Goal: Task Accomplishment & Management: Manage account settings

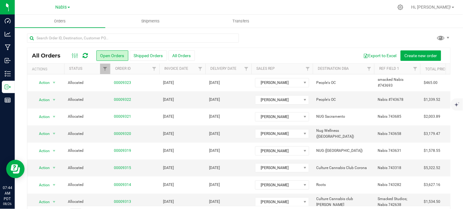
drag, startPoint x: 251, startPoint y: 44, endPoint x: 244, endPoint y: 50, distance: 9.8
click at [251, 44] on div at bounding box center [238, 40] width 423 height 14
click at [64, 6] on span "Nabis" at bounding box center [61, 8] width 11 height 6
click at [44, 20] on link "MSR Supply" at bounding box center [63, 21] width 90 height 8
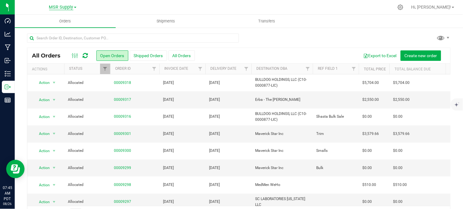
click at [59, 9] on span "MSR Supply" at bounding box center [61, 8] width 24 height 6
click at [45, 28] on link "Nabis" at bounding box center [63, 30] width 90 height 8
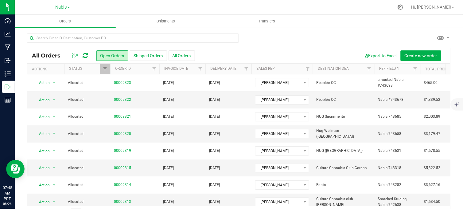
click at [64, 7] on span "Nabis" at bounding box center [61, 8] width 11 height 6
click at [49, 21] on link "MSR Supply" at bounding box center [63, 21] width 90 height 8
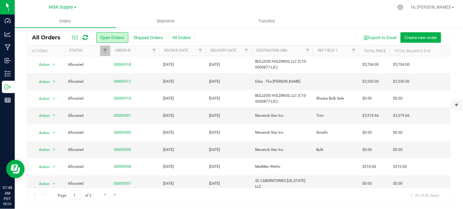
click at [133, 4] on div at bounding box center [252, 7] width 284 height 12
drag, startPoint x: 127, startPoint y: 7, endPoint x: 136, endPoint y: 11, distance: 9.9
click at [127, 7] on div at bounding box center [252, 7] width 284 height 12
click at [201, 10] on div at bounding box center [252, 7] width 284 height 12
click at [103, 5] on div "MSR Supply MSR Supply Nabis" at bounding box center [63, 7] width 90 height 10
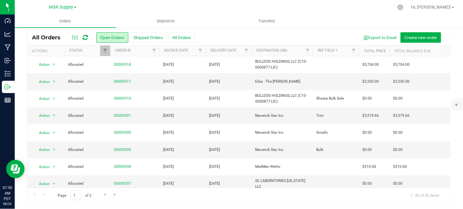
click at [223, 5] on div at bounding box center [252, 7] width 284 height 12
click at [228, 4] on div at bounding box center [252, 7] width 284 height 12
click at [245, 8] on div at bounding box center [252, 7] width 284 height 12
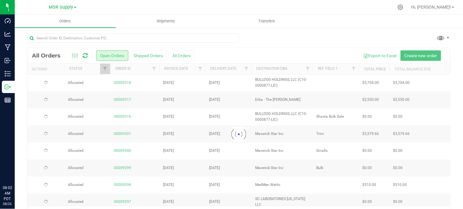
click at [311, 39] on div at bounding box center [238, 40] width 423 height 14
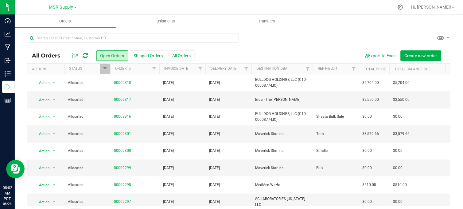
click at [272, 37] on div at bounding box center [238, 40] width 423 height 14
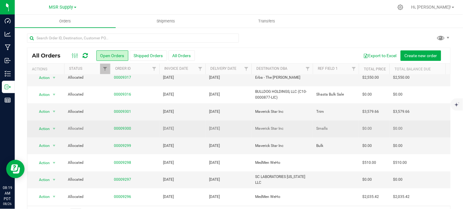
scroll to position [34, 0]
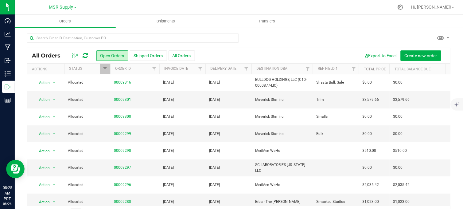
click at [257, 37] on div at bounding box center [238, 40] width 423 height 14
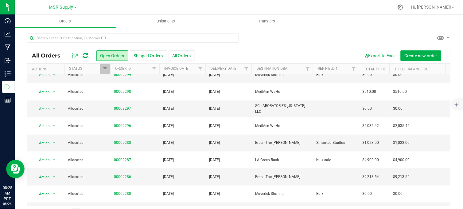
scroll to position [214, 0]
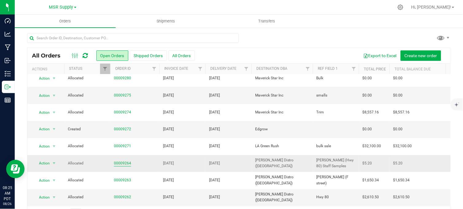
click at [121, 160] on link "00009264" at bounding box center [122, 163] width 17 height 6
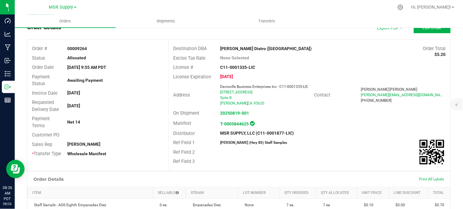
drag, startPoint x: 253, startPoint y: 38, endPoint x: 248, endPoint y: 40, distance: 5.2
click at [252, 38] on outbound-order-header "Order details Export PDF Edit Order Order # 00009264 Status Allocated Order Dat…" at bounding box center [238, 96] width 423 height 149
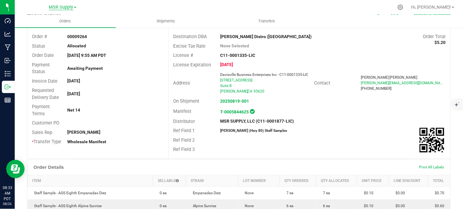
click at [62, 7] on span "MSR Supply" at bounding box center [61, 8] width 24 height 6
click at [34, 33] on link "Nabis" at bounding box center [63, 30] width 90 height 8
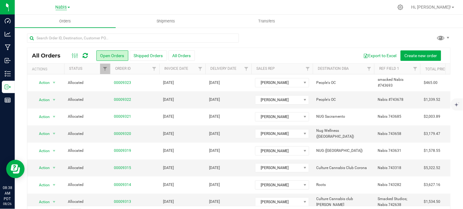
click at [57, 7] on span "Nabis" at bounding box center [61, 8] width 11 height 6
click at [46, 21] on link "MSR Supply" at bounding box center [63, 21] width 90 height 8
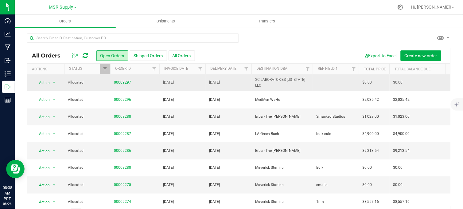
scroll to position [214, 0]
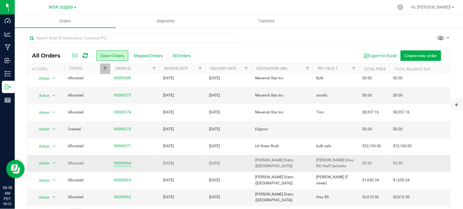
click at [118, 160] on link "00009264" at bounding box center [122, 163] width 17 height 6
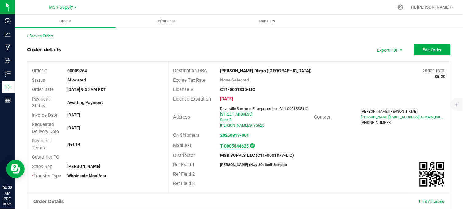
click at [237, 145] on strong "T-0005844625" at bounding box center [234, 145] width 29 height 5
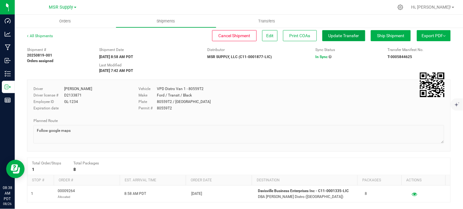
click at [328, 37] on span "Update Transfer" at bounding box center [343, 35] width 31 height 5
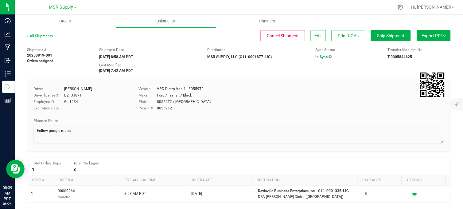
click at [329, 57] on icon at bounding box center [330, 57] width 3 height 4
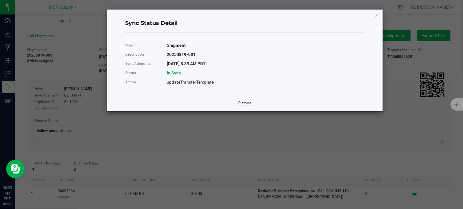
click at [239, 102] on link "Dismiss" at bounding box center [244, 102] width 13 height 5
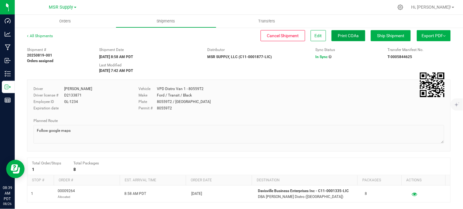
click at [349, 36] on span "Print COAs" at bounding box center [348, 35] width 21 height 5
click at [344, 36] on span "Print COAs" at bounding box center [348, 35] width 21 height 5
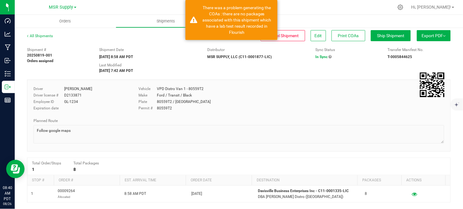
click at [280, 69] on div "Shipment # 20250819-001 Orders assigned Shipment Date [DATE] 8:58 AM PDT Distri…" at bounding box center [238, 58] width 433 height 29
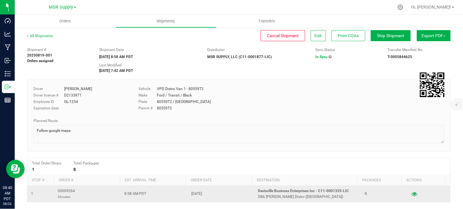
click at [409, 195] on button "button" at bounding box center [414, 194] width 11 height 10
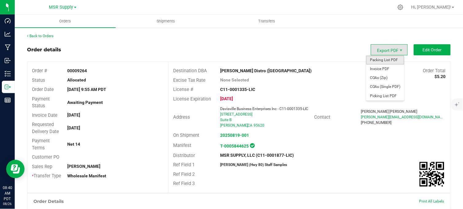
click at [382, 61] on span "Packing List PDF" at bounding box center [385, 60] width 38 height 9
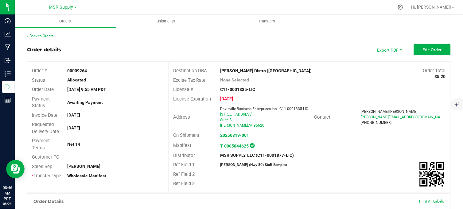
scroll to position [34, 0]
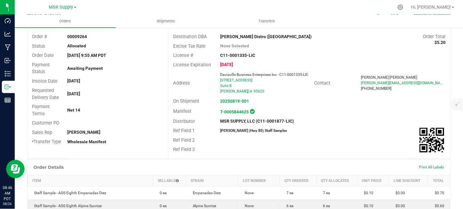
copy strong "C11-0001335-LIC"
drag, startPoint x: 262, startPoint y: 54, endPoint x: 213, endPoint y: 56, distance: 48.6
click at [215, 56] on div "C11-0001335-LIC" at bounding box center [262, 55] width 94 height 6
click at [235, 112] on strong "T-0005844625" at bounding box center [234, 111] width 29 height 5
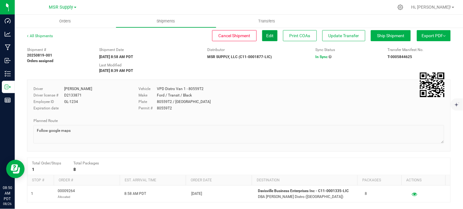
click at [265, 38] on button "Edit" at bounding box center [269, 35] width 15 height 11
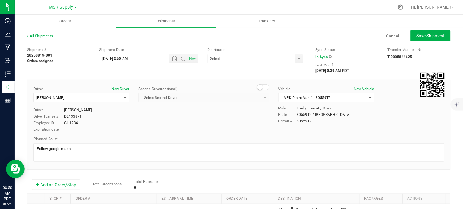
type input "MSR SUPPLY, LLC (C11-0001877-LIC)"
click at [99, 94] on span "[PERSON_NAME]" at bounding box center [77, 97] width 87 height 9
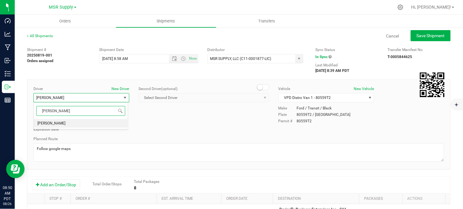
click at [76, 124] on li "[PERSON_NAME]" at bounding box center [81, 123] width 94 height 9
type input "[PERSON_NAME]"
click at [219, 126] on div "Driver New Driver [PERSON_NAME] Select Driver [PERSON_NAME] ZJkzNmIxPKarxJFwRvZ…" at bounding box center [239, 109] width 420 height 47
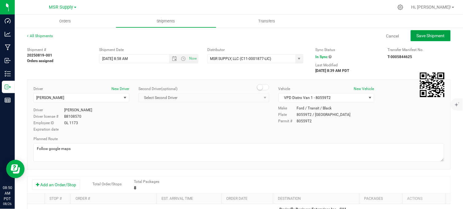
click at [427, 35] on span "Save Shipment" at bounding box center [430, 35] width 28 height 5
type input "[DATE] 3:58 PM"
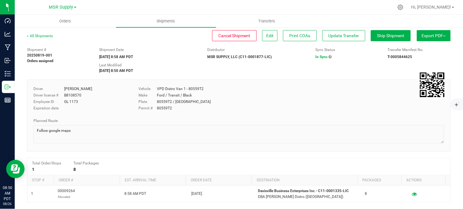
copy div "B8108570"
drag, startPoint x: 85, startPoint y: 95, endPoint x: 62, endPoint y: 96, distance: 23.1
click at [62, 96] on div "Driver license # B8108570" at bounding box center [81, 95] width 96 height 6
copy div "GL 1173"
drag, startPoint x: 77, startPoint y: 102, endPoint x: 63, endPoint y: 102, distance: 13.8
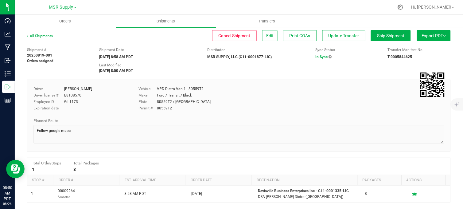
click at [63, 102] on div "Employee ID GL 1173" at bounding box center [81, 102] width 96 height 6
copy div "Ford / Transit / Black"
drag, startPoint x: 192, startPoint y: 96, endPoint x: 152, endPoint y: 95, distance: 40.5
click at [152, 95] on div "Make Ford / Transit / Black" at bounding box center [221, 95] width 166 height 6
drag, startPoint x: 180, startPoint y: 102, endPoint x: 170, endPoint y: 101, distance: 9.9
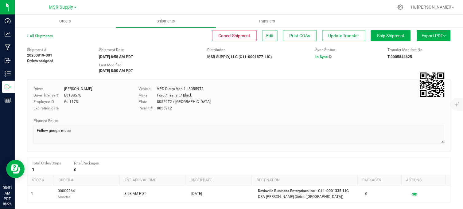
click at [169, 101] on div "Plate 80559T2 / CA" at bounding box center [221, 102] width 166 height 6
drag, startPoint x: 170, startPoint y: 101, endPoint x: 183, endPoint y: 107, distance: 15.1
click at [195, 107] on div "Permit # 80559T2" at bounding box center [221, 108] width 166 height 6
click at [170, 101] on div "80559T2 / [GEOGRAPHIC_DATA]" at bounding box center [184, 102] width 54 height 6
click at [174, 54] on div "Shipment Date [DATE] 8:58 AM PDT" at bounding box center [149, 53] width 108 height 13
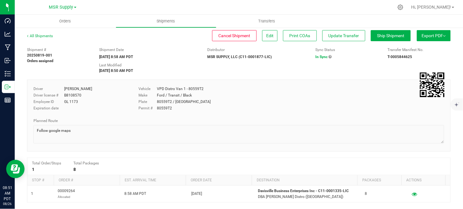
copy div "80559T2"
drag, startPoint x: 170, startPoint y: 101, endPoint x: 153, endPoint y: 102, distance: 17.5
click at [153, 102] on div "Plate 80559T2 / CA" at bounding box center [221, 102] width 166 height 6
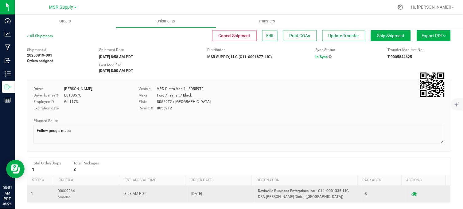
click at [411, 195] on icon "button" at bounding box center [414, 193] width 6 height 4
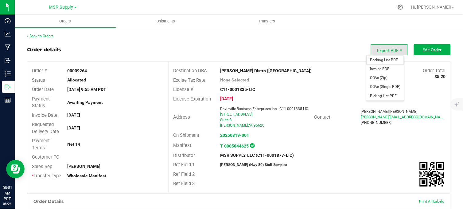
click at [380, 60] on span "Packing List PDF" at bounding box center [385, 60] width 38 height 9
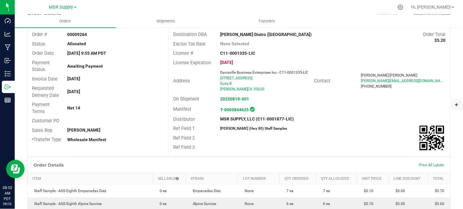
scroll to position [102, 0]
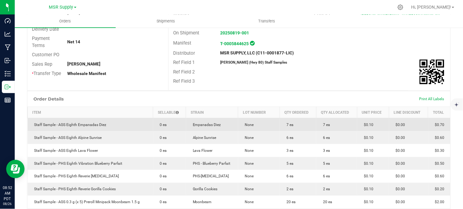
drag, startPoint x: 438, startPoint y: 124, endPoint x: 427, endPoint y: 123, distance: 11.4
click at [432, 123] on span "$0.70" at bounding box center [438, 124] width 13 height 4
copy span "$0.70"
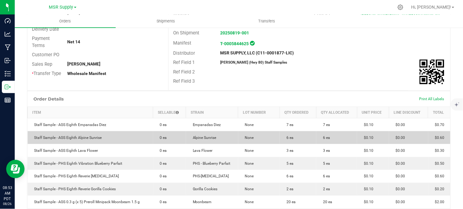
drag, startPoint x: 439, startPoint y: 137, endPoint x: 430, endPoint y: 137, distance: 8.9
click at [432, 137] on span "$0.60" at bounding box center [438, 137] width 13 height 4
copy span "$0.60"
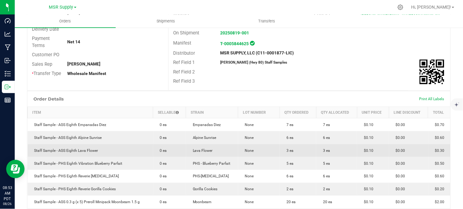
drag, startPoint x: 440, startPoint y: 148, endPoint x: 427, endPoint y: 149, distance: 12.6
click at [428, 149] on td "$0.30" at bounding box center [439, 150] width 22 height 13
copy span "$0.30"
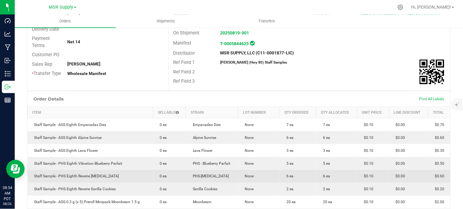
drag, startPoint x: 441, startPoint y: 174, endPoint x: 429, endPoint y: 176, distance: 12.5
click at [429, 176] on td "$0.60" at bounding box center [439, 176] width 22 height 13
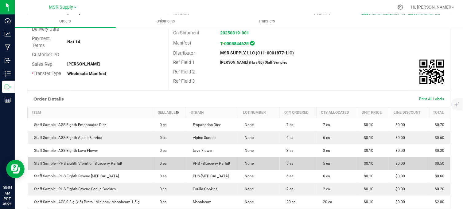
copy span "$0.60"
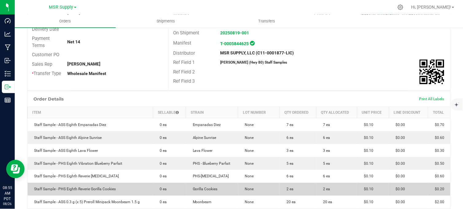
click at [435, 189] on span "$0.20" at bounding box center [438, 189] width 13 height 4
copy span "$0.20"
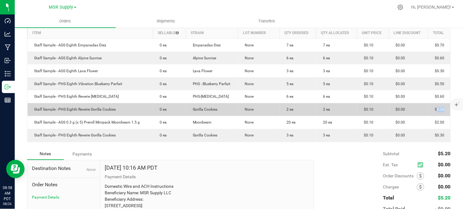
scroll to position [176, 0]
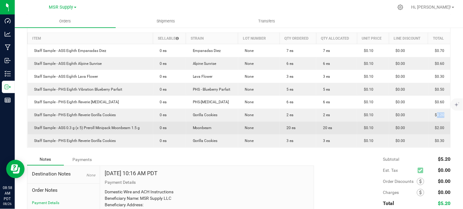
drag, startPoint x: 441, startPoint y: 128, endPoint x: 428, endPoint y: 128, distance: 12.9
click at [428, 128] on td "$2.00" at bounding box center [439, 128] width 22 height 13
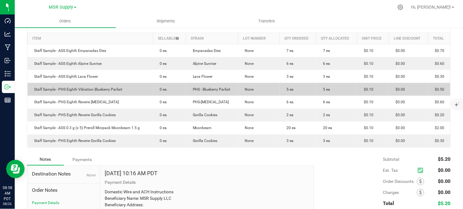
click at [437, 88] on span "$0.50" at bounding box center [438, 89] width 13 height 4
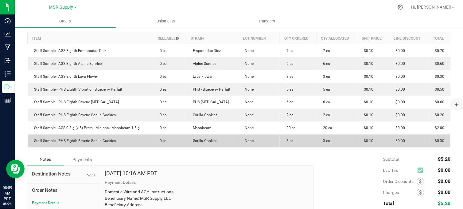
click at [433, 139] on span "$0.30" at bounding box center [438, 141] width 13 height 4
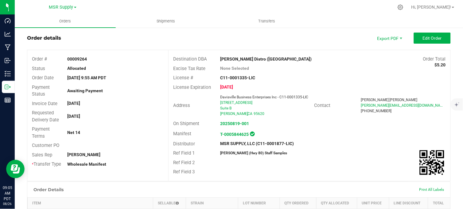
scroll to position [0, 0]
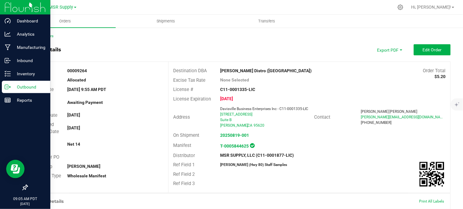
click at [7, 87] on icon at bounding box center [8, 87] width 6 height 6
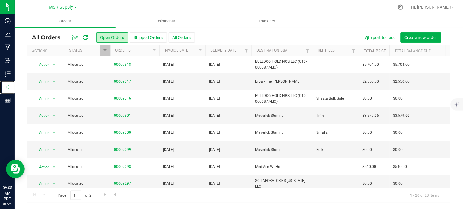
scroll to position [214, 0]
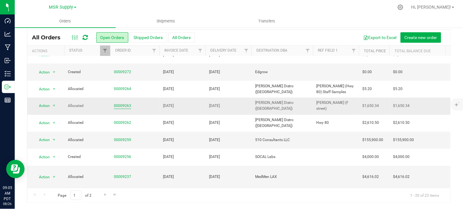
click at [121, 107] on link "00009263" at bounding box center [122, 106] width 17 height 6
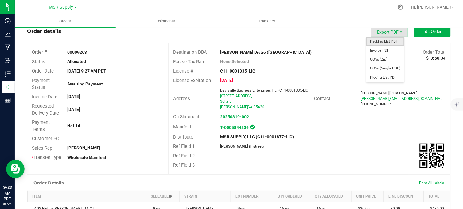
click at [387, 40] on span "Packing List PDF" at bounding box center [385, 41] width 38 height 9
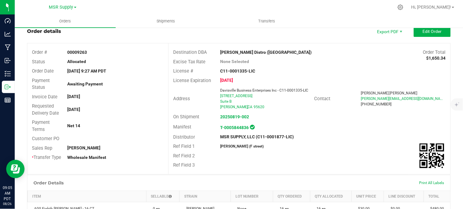
click at [237, 7] on div at bounding box center [252, 7] width 284 height 12
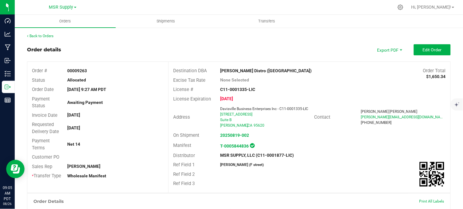
click at [256, 86] on div "License # C11-0001335-LIC" at bounding box center [309, 90] width 282 height 10
drag, startPoint x: 256, startPoint y: 88, endPoint x: 217, endPoint y: 91, distance: 39.7
click at [217, 91] on div "C11-0001335-LIC" at bounding box center [262, 89] width 94 height 6
click at [234, 135] on strong "20250819-002" at bounding box center [234, 135] width 29 height 5
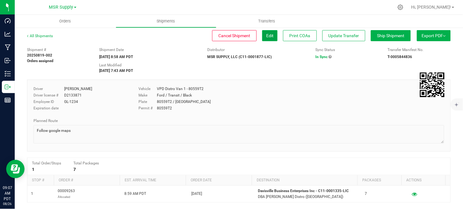
click at [266, 35] on span "Edit" at bounding box center [269, 35] width 7 height 5
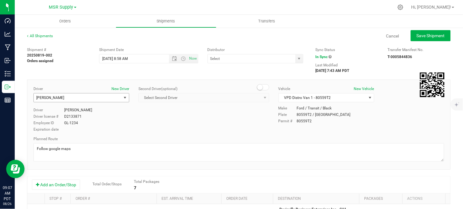
type input "MSR SUPPLY, LLC (C11-0001877-LIC)"
click at [91, 97] on span "[PERSON_NAME]" at bounding box center [77, 97] width 87 height 9
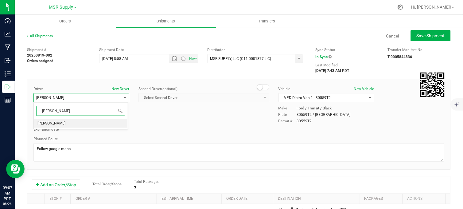
drag, startPoint x: 65, startPoint y: 123, endPoint x: 111, endPoint y: 137, distance: 48.3
click at [65, 123] on li "[PERSON_NAME]" at bounding box center [81, 123] width 94 height 9
type input "[PERSON_NAME]"
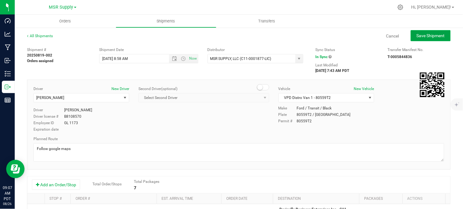
click at [416, 34] on span "Save Shipment" at bounding box center [430, 35] width 28 height 5
type input "[DATE] 3:58 PM"
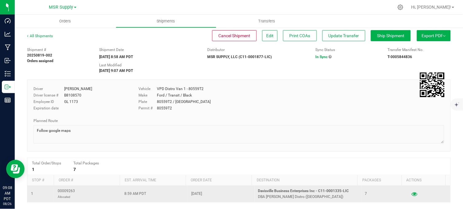
click at [411, 192] on icon "button" at bounding box center [414, 193] width 6 height 4
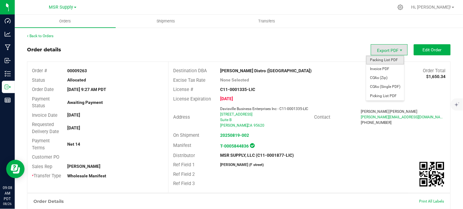
click at [381, 59] on span "Packing List PDF" at bounding box center [385, 60] width 38 height 9
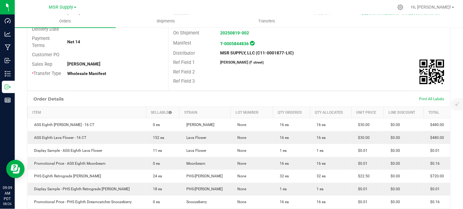
scroll to position [136, 0]
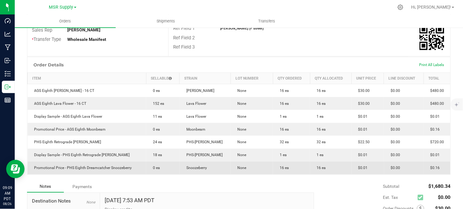
click at [430, 167] on span "$0.16" at bounding box center [433, 168] width 13 height 4
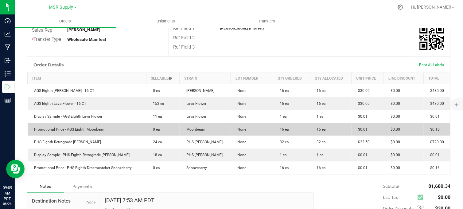
click at [428, 128] on span "$0.16" at bounding box center [433, 129] width 13 height 4
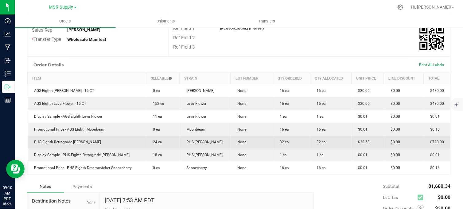
click at [431, 141] on span "$720.00" at bounding box center [435, 142] width 17 height 4
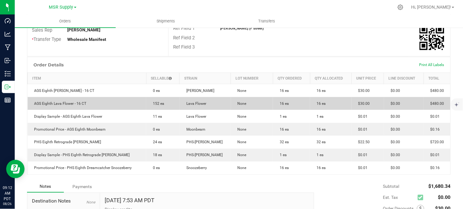
click at [434, 102] on span "$480.00" at bounding box center [435, 103] width 17 height 4
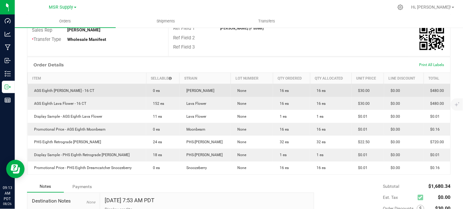
click at [431, 88] on span "$480.00" at bounding box center [435, 90] width 17 height 4
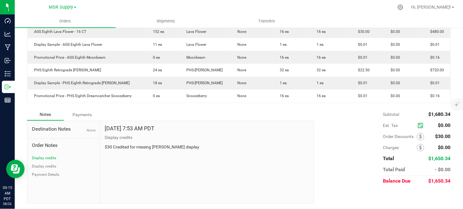
scroll to position [209, 0]
click at [51, 165] on button "Display credits" at bounding box center [44, 166] width 24 height 6
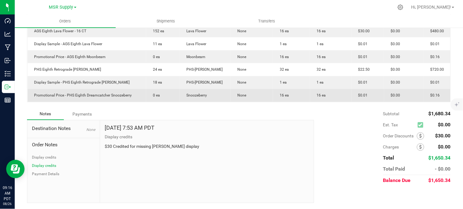
scroll to position [0, 0]
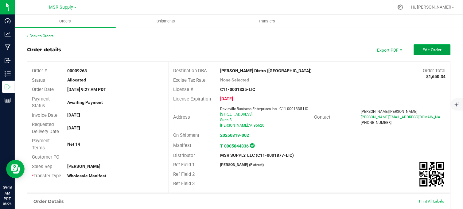
click at [431, 50] on span "Edit Order" at bounding box center [432, 49] width 19 height 5
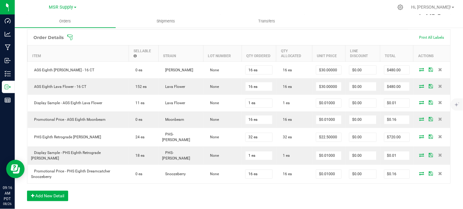
scroll to position [283, 0]
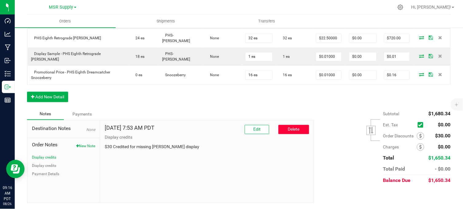
click at [288, 132] on button "Delete" at bounding box center [293, 129] width 31 height 9
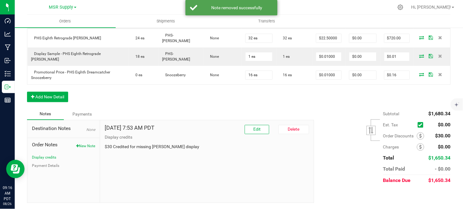
click at [191, 101] on div "Order Details Print All Labels Item Sellable Strain Lot Number Qty Ordered Qty …" at bounding box center [238, 19] width 423 height 178
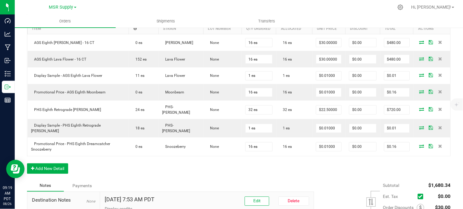
scroll to position [223, 0]
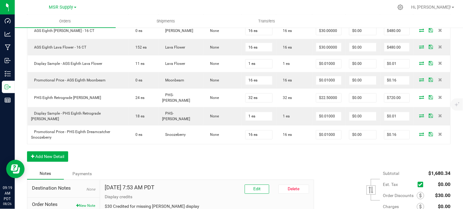
click at [338, 6] on div at bounding box center [252, 7] width 284 height 12
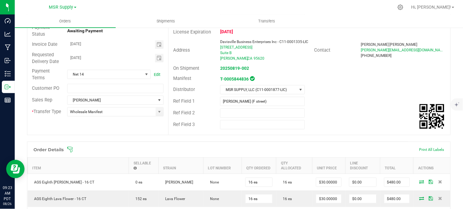
scroll to position [0, 0]
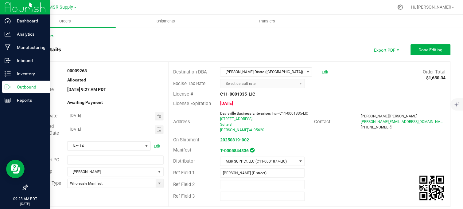
drag, startPoint x: 4, startPoint y: 87, endPoint x: 7, endPoint y: 89, distance: 3.3
click at [5, 87] on icon at bounding box center [8, 87] width 6 height 6
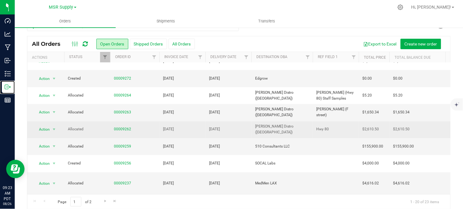
scroll to position [18, 0]
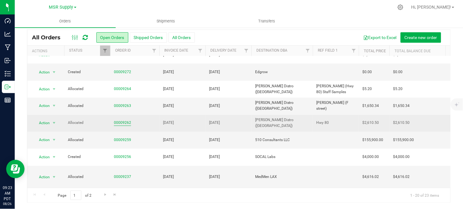
click at [126, 123] on link "00009262" at bounding box center [122, 123] width 17 height 6
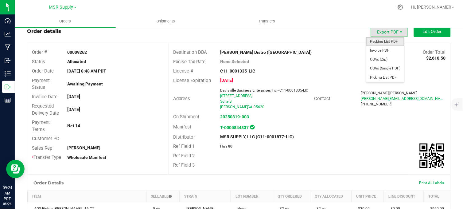
click at [386, 41] on span "Packing List PDF" at bounding box center [385, 41] width 38 height 9
click at [386, 42] on span "Packing List PDF" at bounding box center [385, 41] width 38 height 9
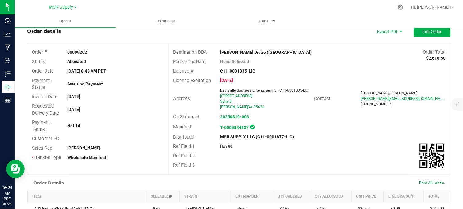
drag, startPoint x: 253, startPoint y: 70, endPoint x: 215, endPoint y: 75, distance: 38.7
click at [215, 75] on div "License # C11-0001335-LIC" at bounding box center [309, 71] width 282 height 10
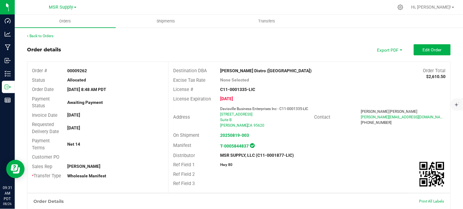
click at [310, 75] on div "Excise Tax Rate None Selected" at bounding box center [309, 80] width 282 height 10
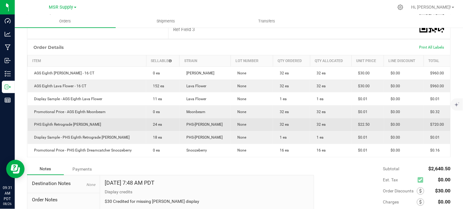
scroll to position [136, 0]
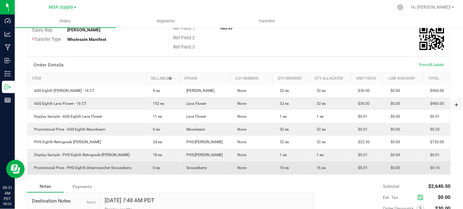
click at [431, 166] on span "$0.16" at bounding box center [433, 168] width 13 height 4
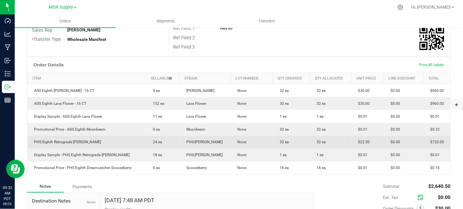
click at [434, 142] on span "$720.00" at bounding box center [435, 142] width 17 height 4
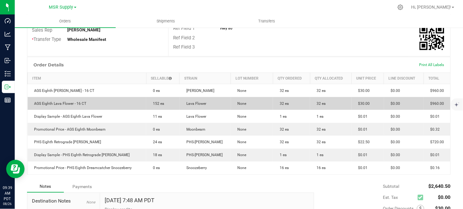
click at [433, 100] on td "$960.00" at bounding box center [436, 103] width 27 height 13
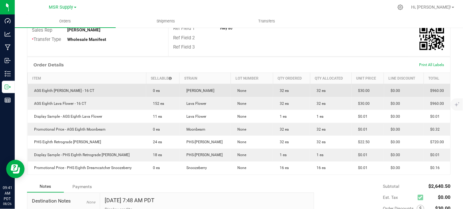
click at [434, 90] on span "$960.00" at bounding box center [435, 90] width 17 height 4
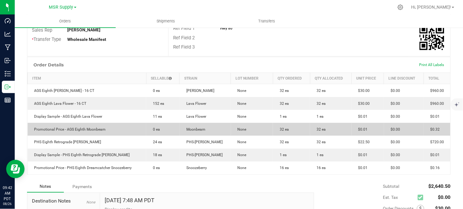
click at [430, 127] on span "$0.32" at bounding box center [433, 129] width 13 height 4
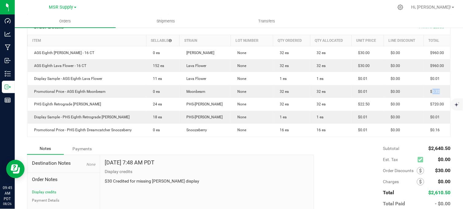
scroll to position [140, 0]
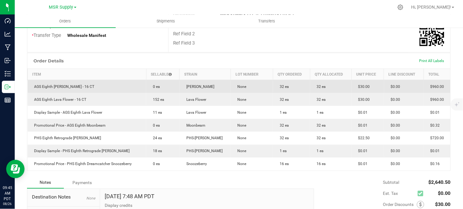
click at [433, 87] on span "$960.00" at bounding box center [435, 86] width 17 height 4
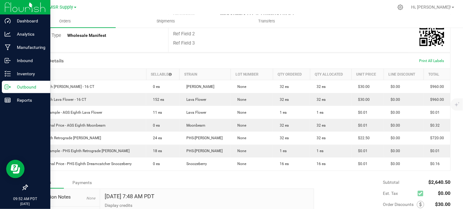
click at [11, 86] on p "Outbound" at bounding box center [29, 86] width 37 height 7
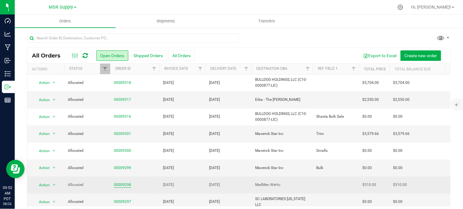
click at [125, 183] on link "00009298" at bounding box center [122, 185] width 17 height 6
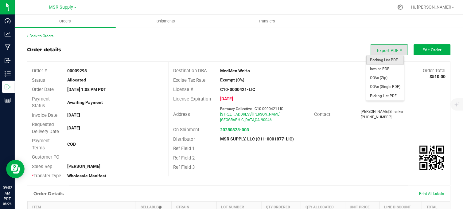
click at [380, 58] on span "Packing List PDF" at bounding box center [385, 60] width 38 height 9
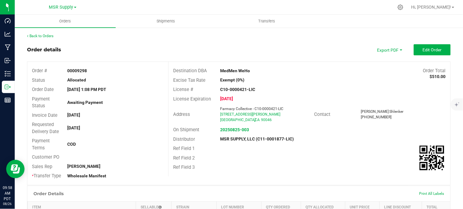
click at [231, 39] on div "Back to Orders Order details Export PDF Edit Order Order # 00009298 Status Allo…" at bounding box center [238, 200] width 423 height 335
click at [126, 44] on div "Order details Export PDF Edit Order" at bounding box center [238, 49] width 423 height 11
click at [166, 38] on div "Back to Orders" at bounding box center [238, 36] width 423 height 6
click at [200, 40] on div "Back to Orders Order details Export PDF Edit Order Order # 00009298 Status Allo…" at bounding box center [238, 200] width 423 height 335
